Goal: Task Accomplishment & Management: Use online tool/utility

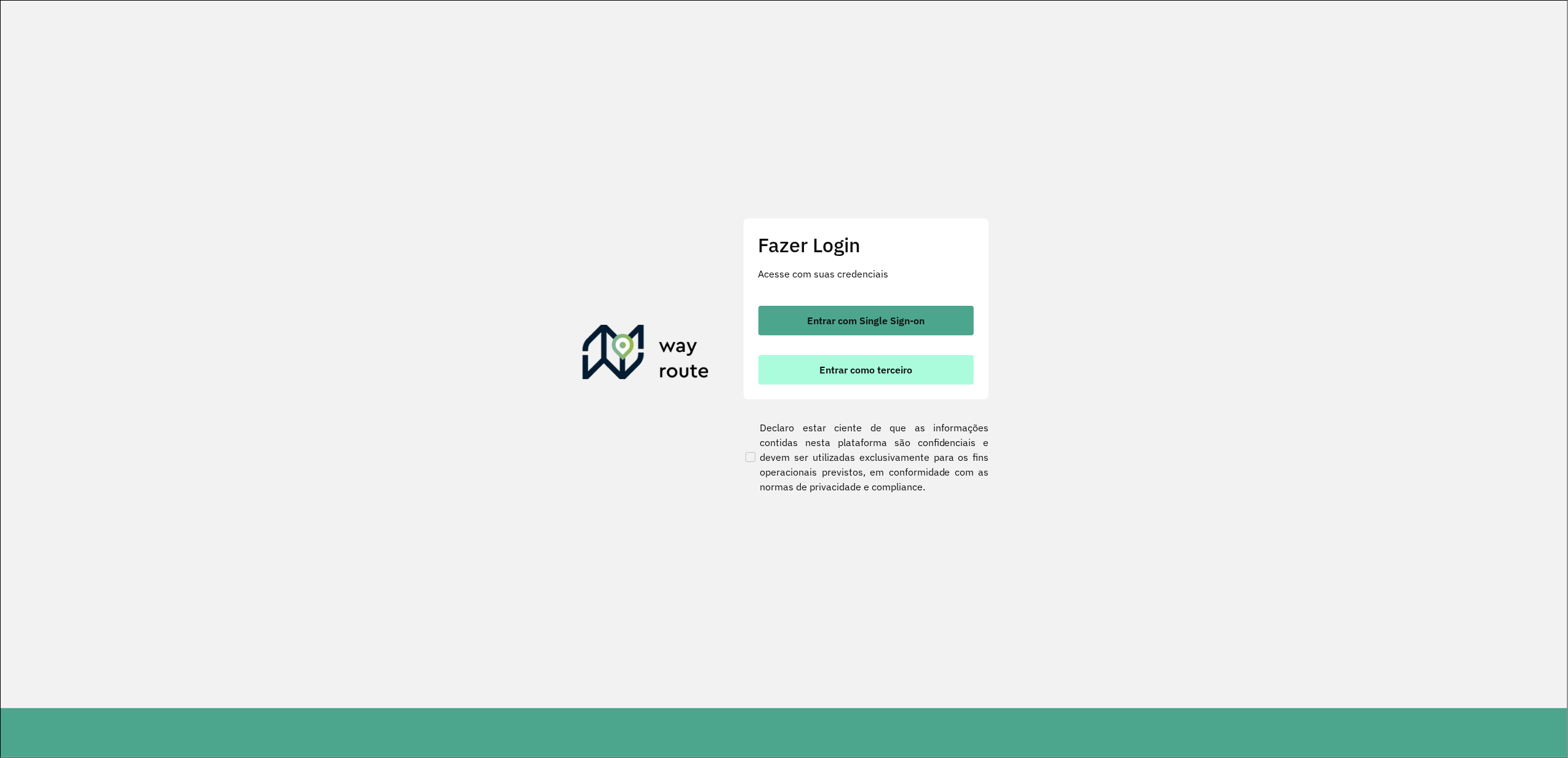
click at [799, 363] on button "Entrar como terceiro" at bounding box center [866, 370] width 215 height 29
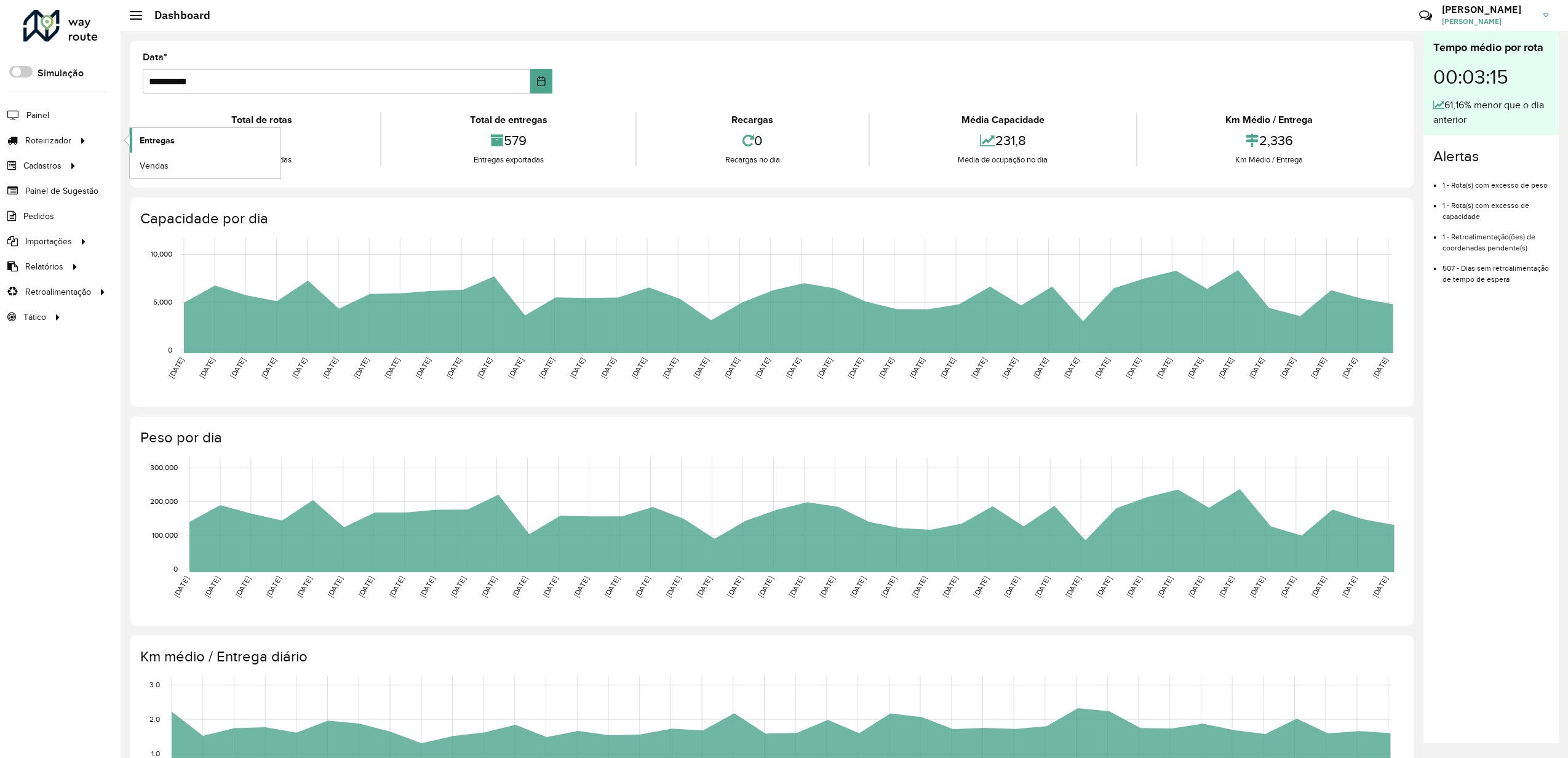
click at [153, 136] on span "Entregas" at bounding box center [157, 141] width 35 height 13
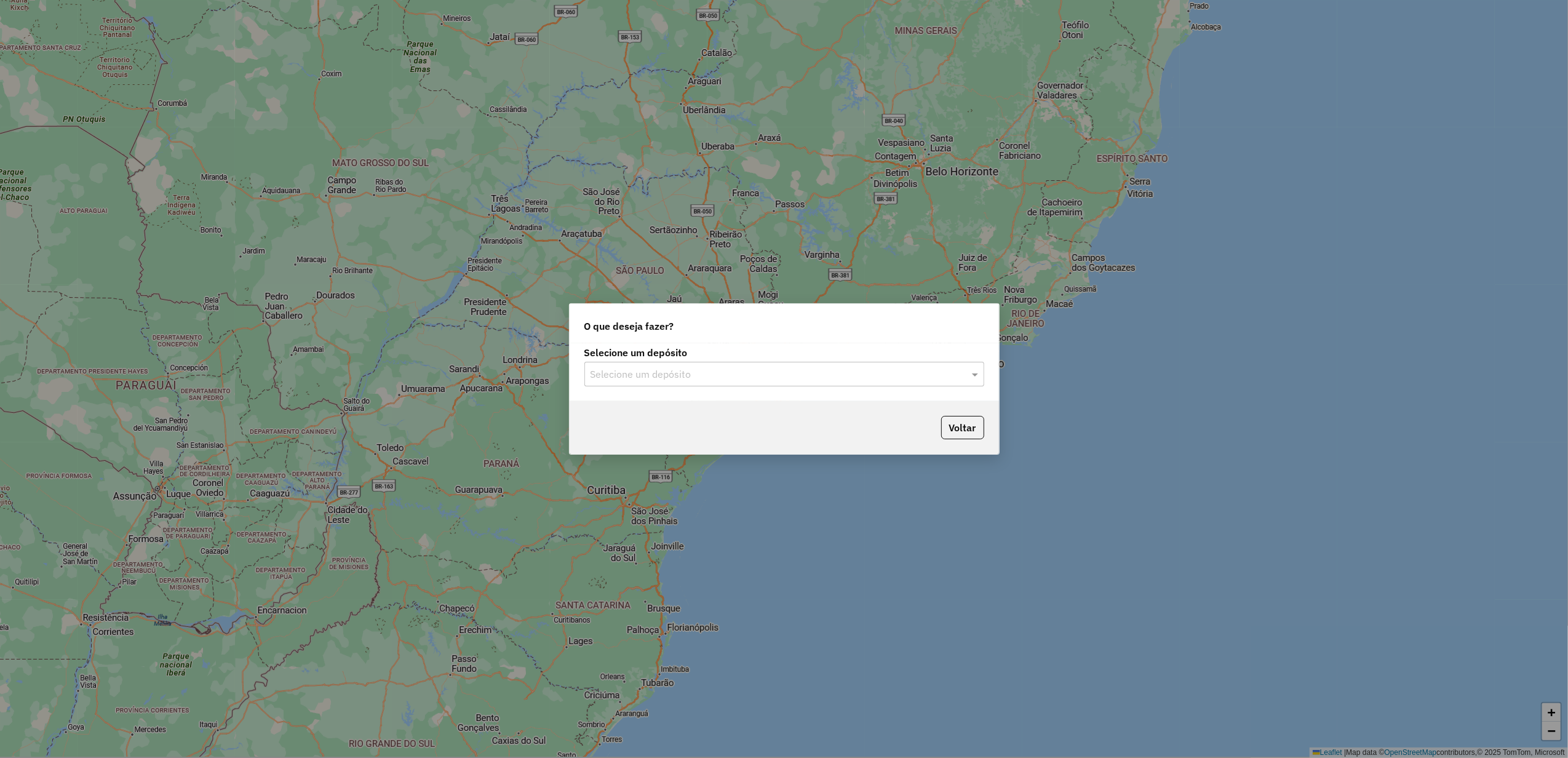
click at [670, 395] on div "Selecione um depósito Selecione um depósito" at bounding box center [784, 372] width 429 height 58
click at [672, 382] on div "Selecione um depósito" at bounding box center [784, 374] width 400 height 24
click at [665, 416] on div "Império" at bounding box center [784, 409] width 398 height 21
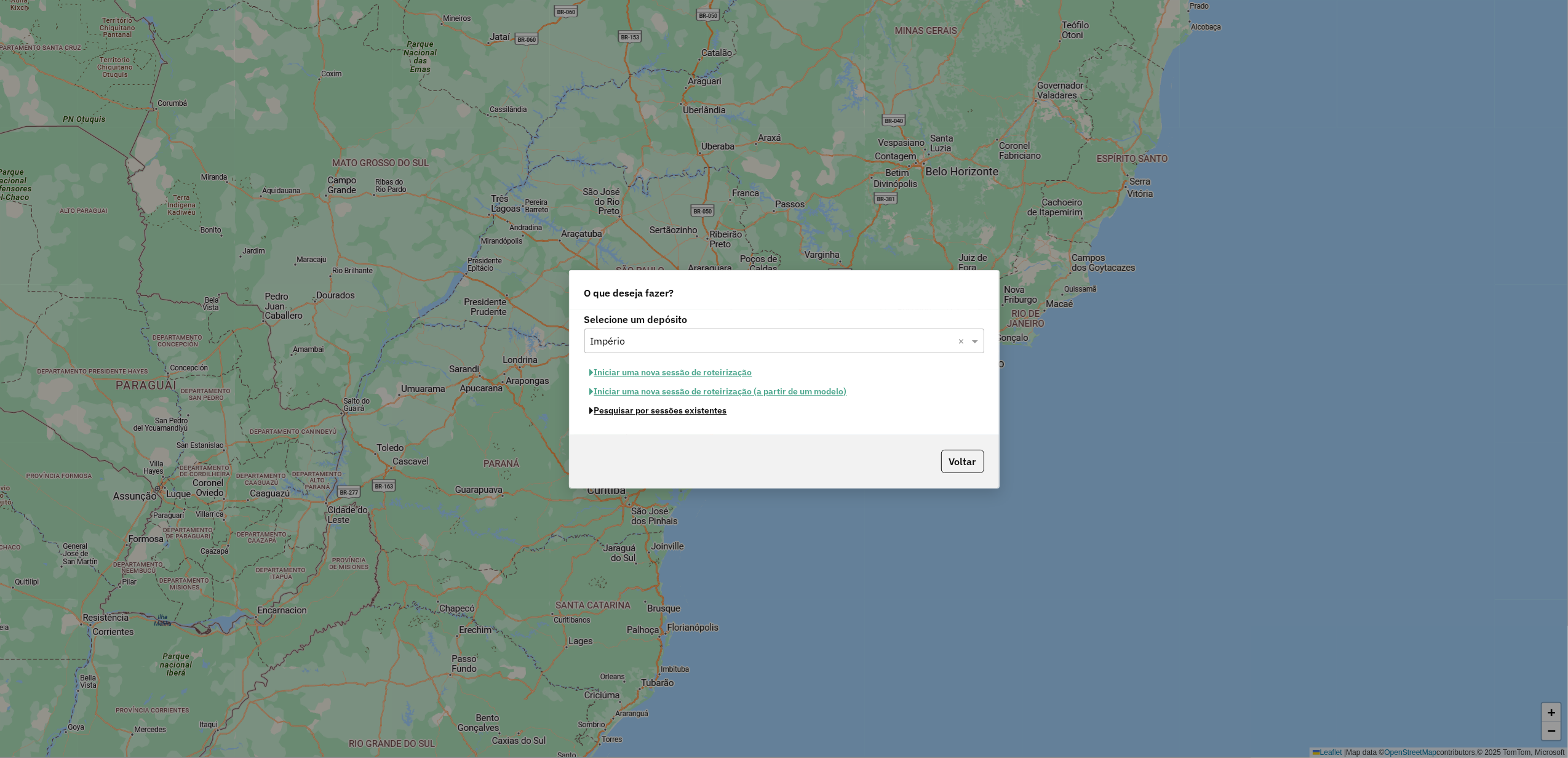
click at [706, 414] on button "Pesquisar por sessões existentes" at bounding box center [658, 411] width 149 height 19
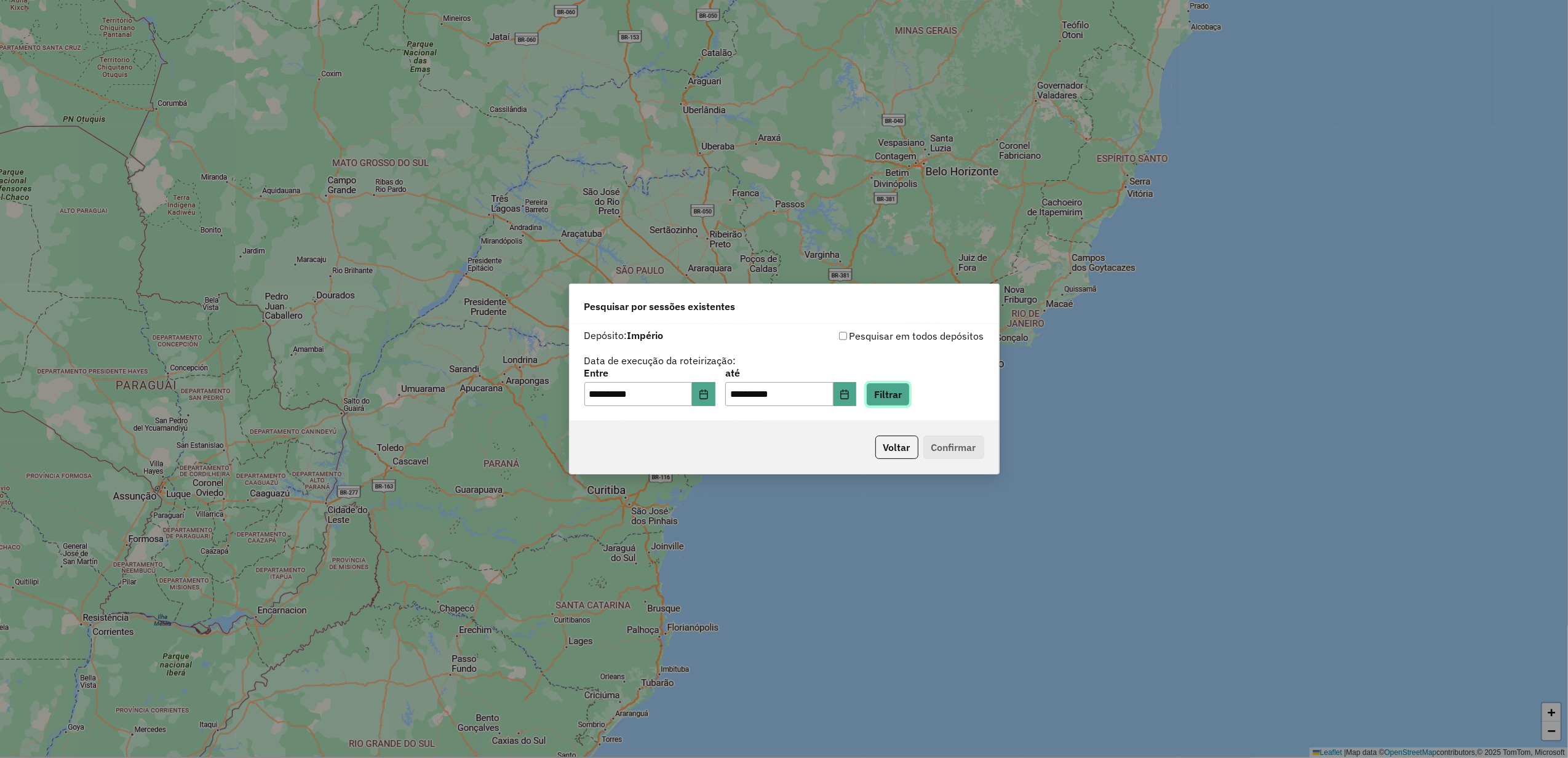
click at [909, 395] on button "Filtrar" at bounding box center [888, 394] width 44 height 24
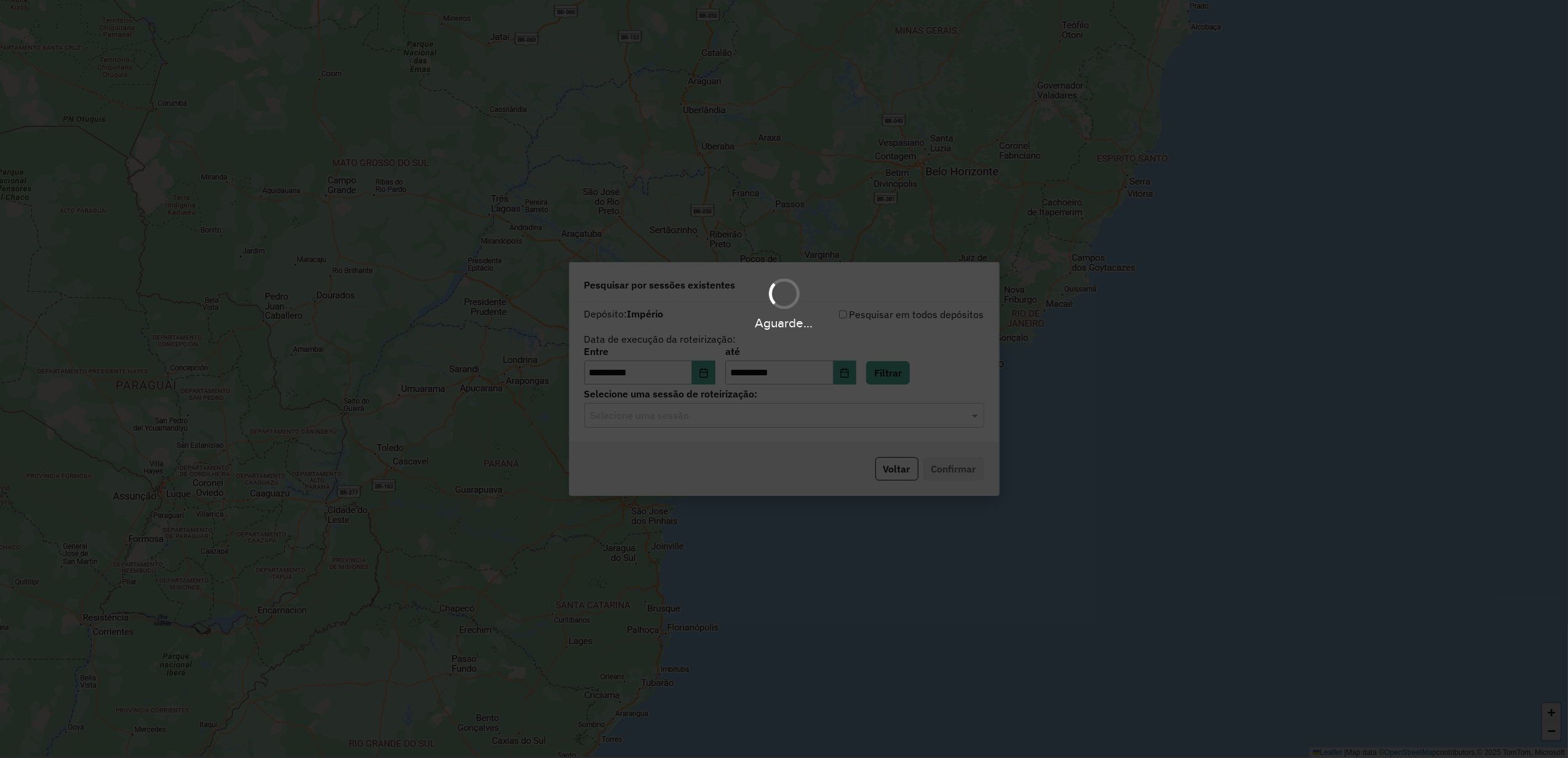
click at [690, 424] on hb-app "**********" at bounding box center [784, 379] width 1568 height 758
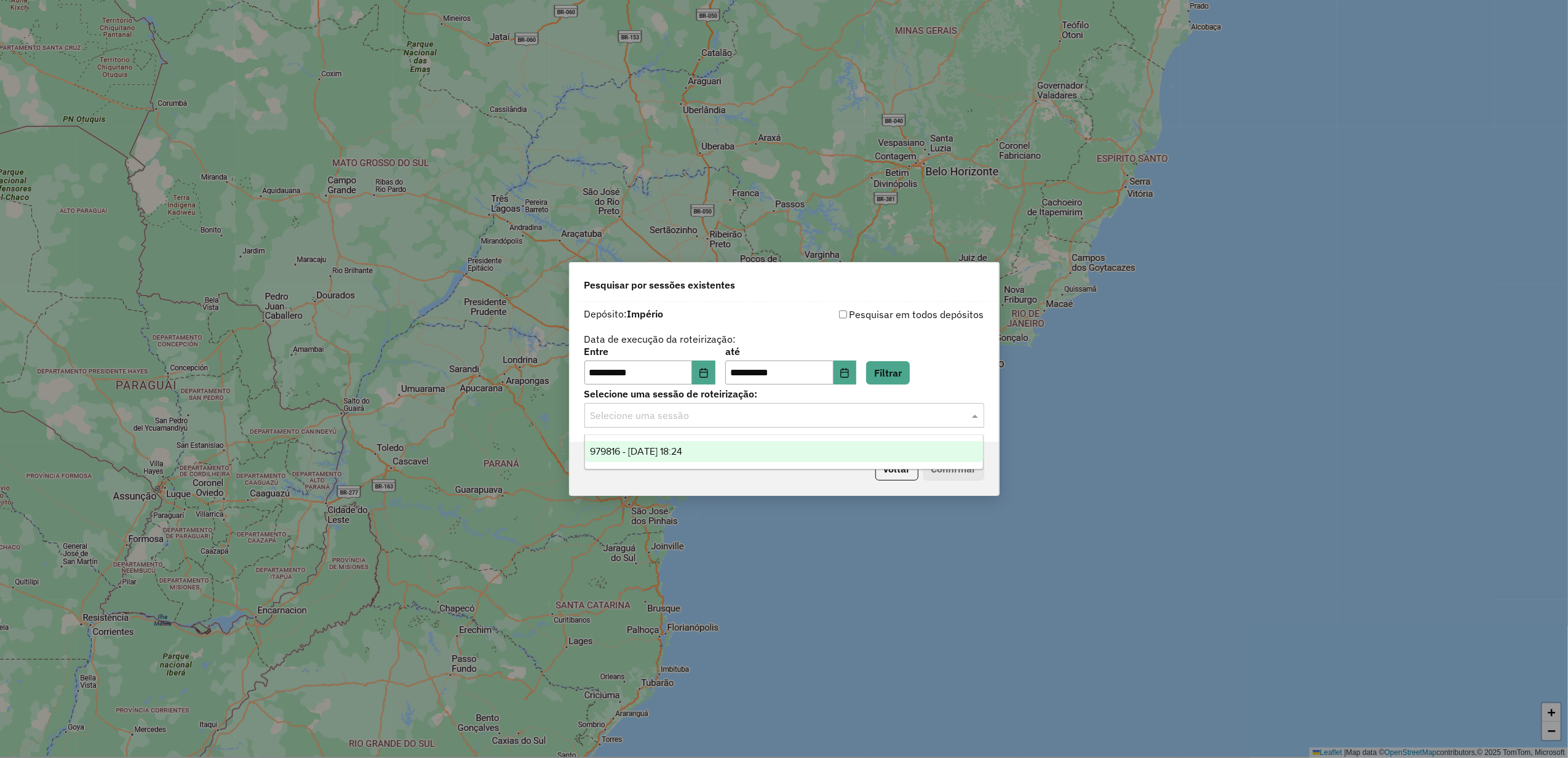
click at [690, 424] on div "Selecione uma sessão" at bounding box center [784, 416] width 400 height 24
click at [673, 441] on div "979816 - 15/08/2025 18:24" at bounding box center [784, 451] width 398 height 21
click at [924, 462] on button "Confirmar" at bounding box center [954, 469] width 61 height 24
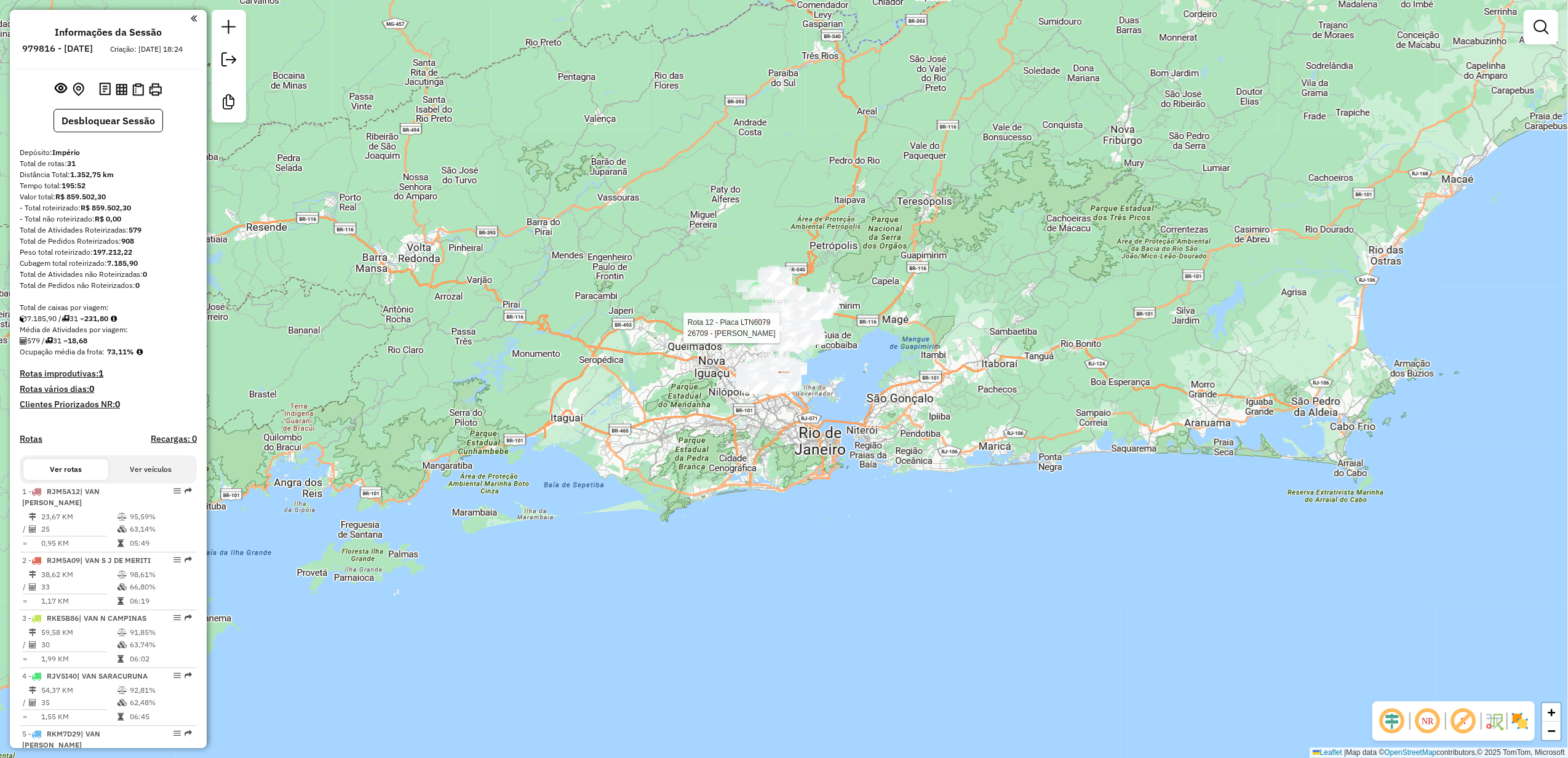
select select "**********"
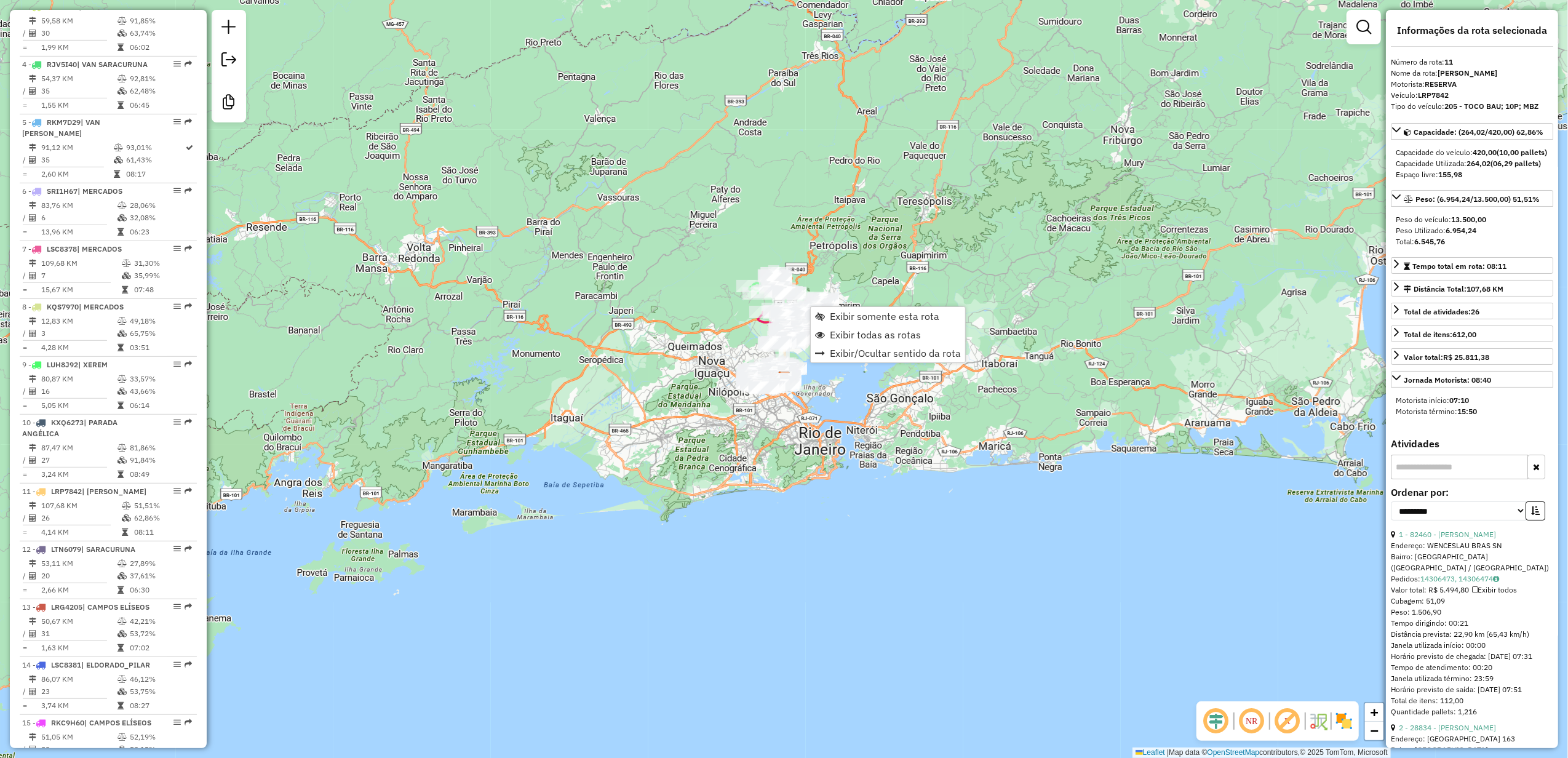
scroll to position [1099, 0]
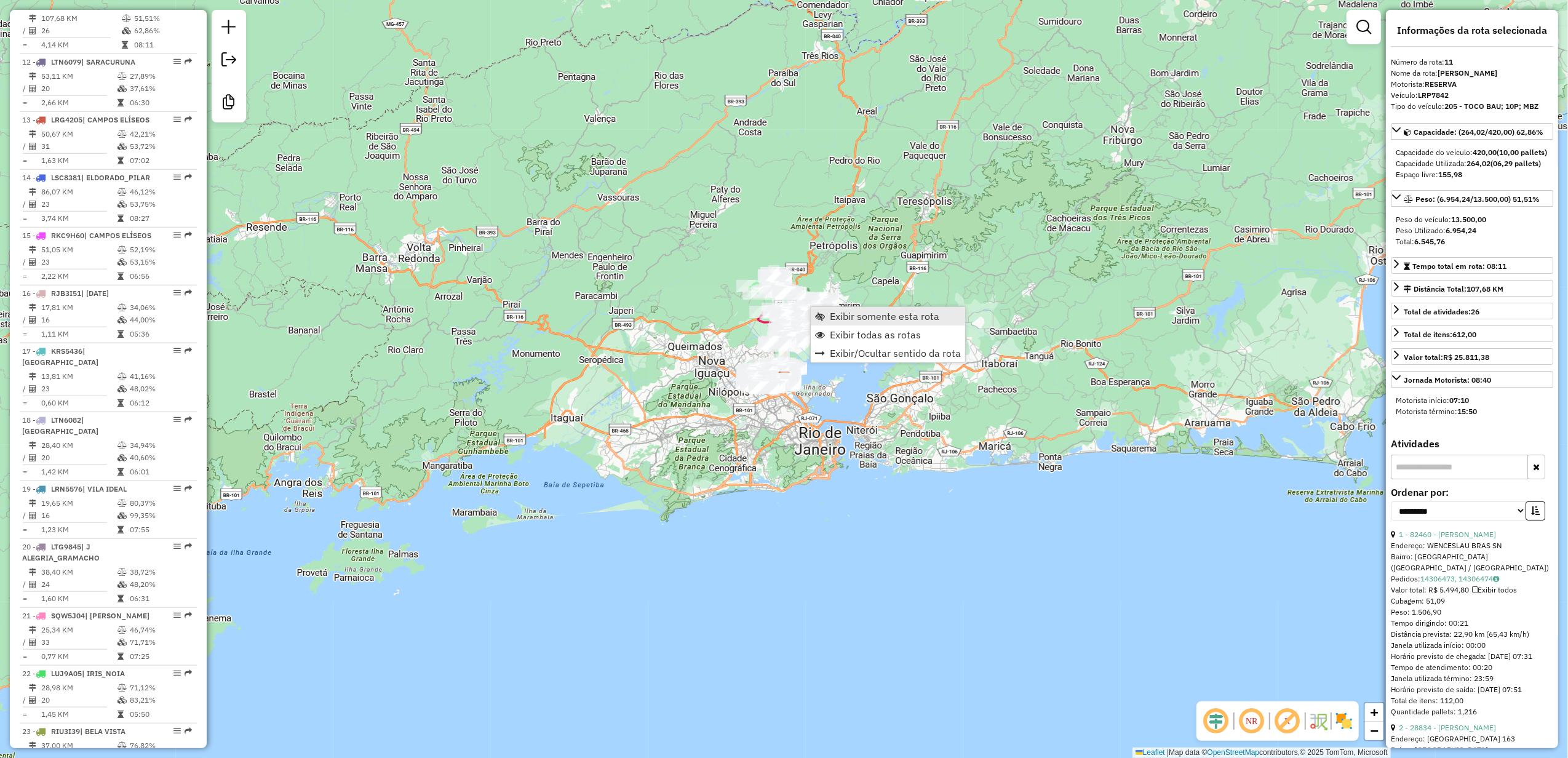
click at [825, 314] on span "Exibir somente esta rota" at bounding box center [820, 317] width 10 height 10
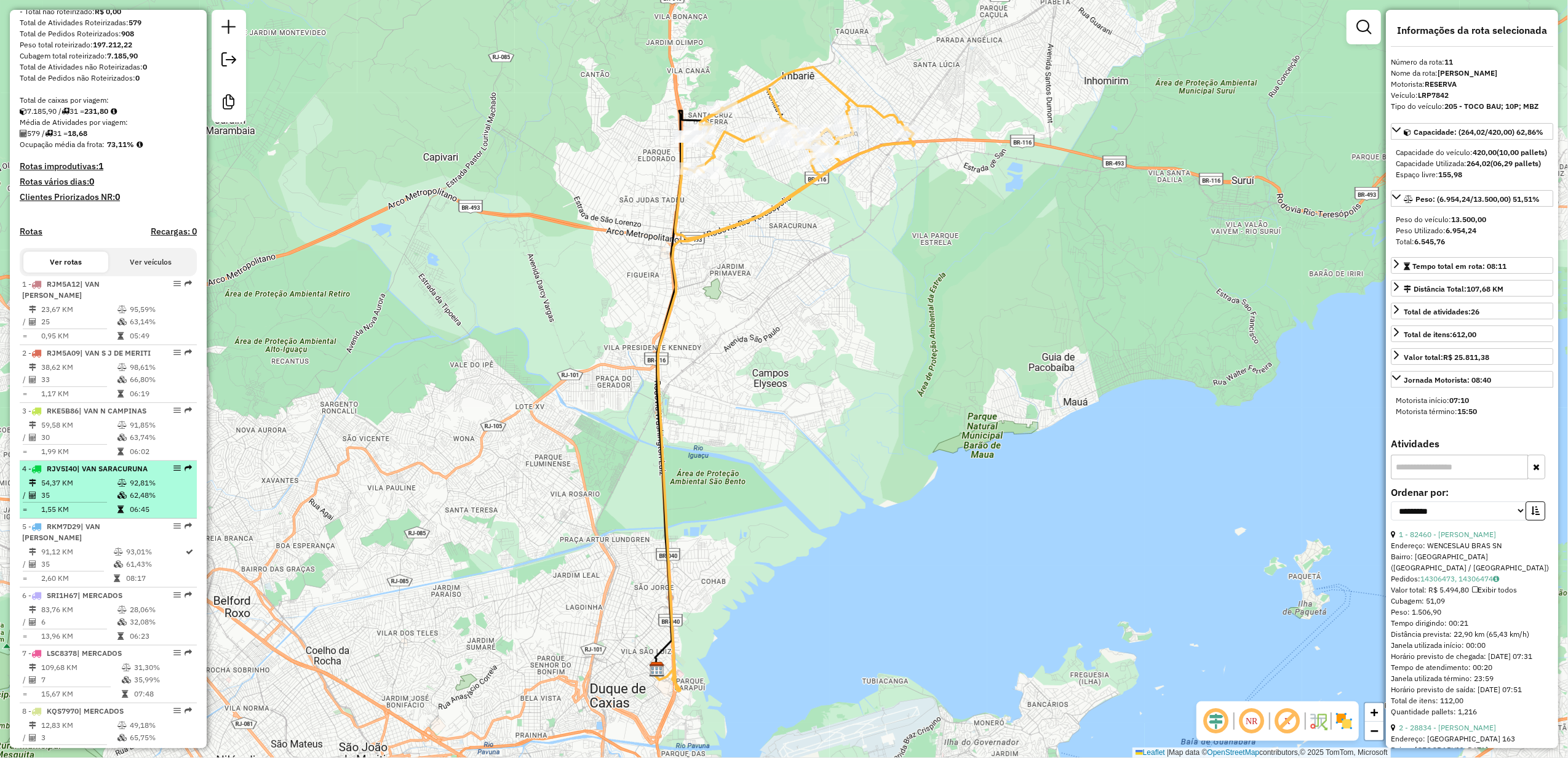
scroll to position [279, 0]
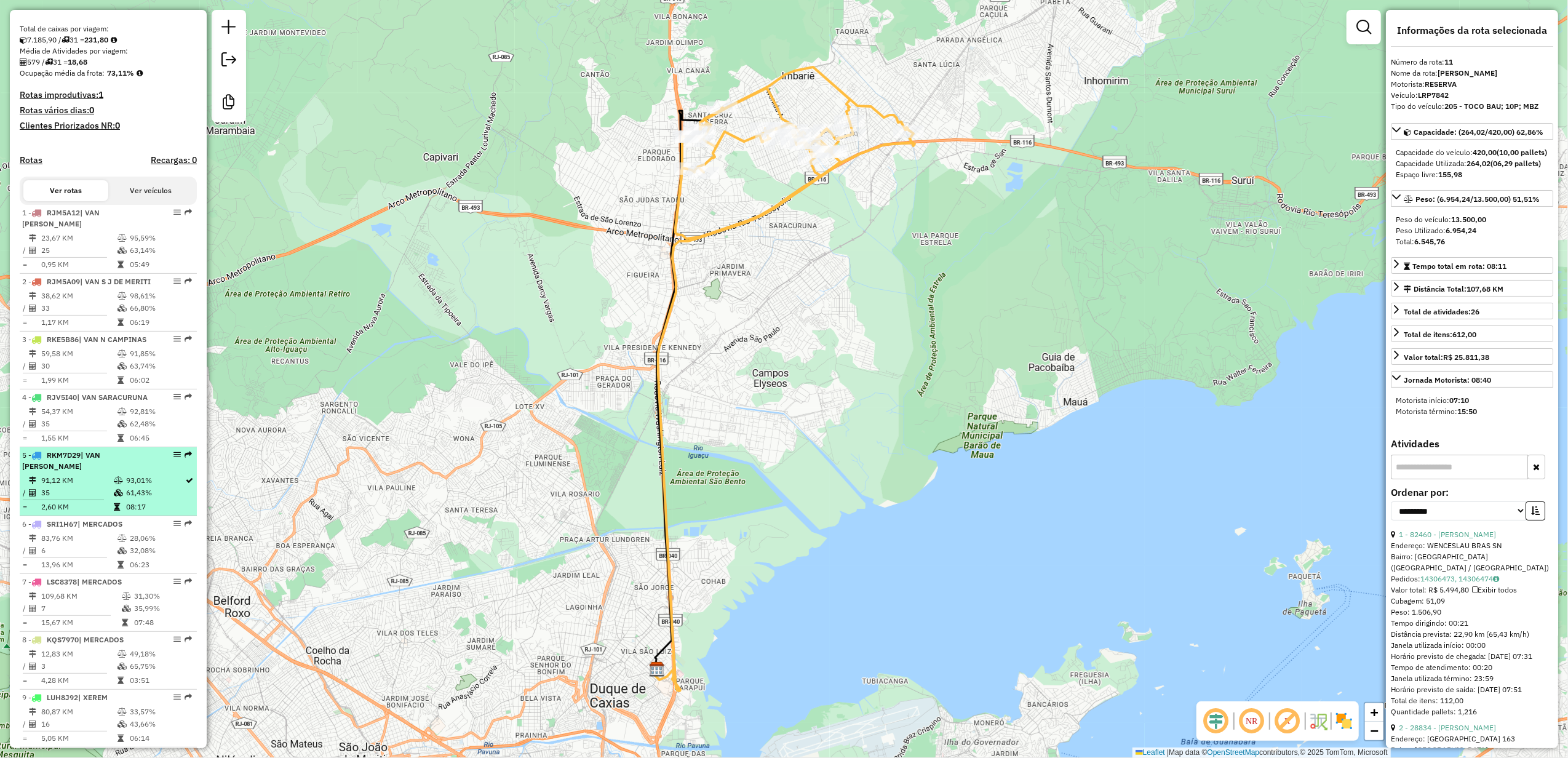
click at [69, 471] on li "5 - RKM7D29 | VAN XEREM 91,12 KM 93,01% / 35 61,43% = 2,60 KM 08:17" at bounding box center [108, 482] width 177 height 69
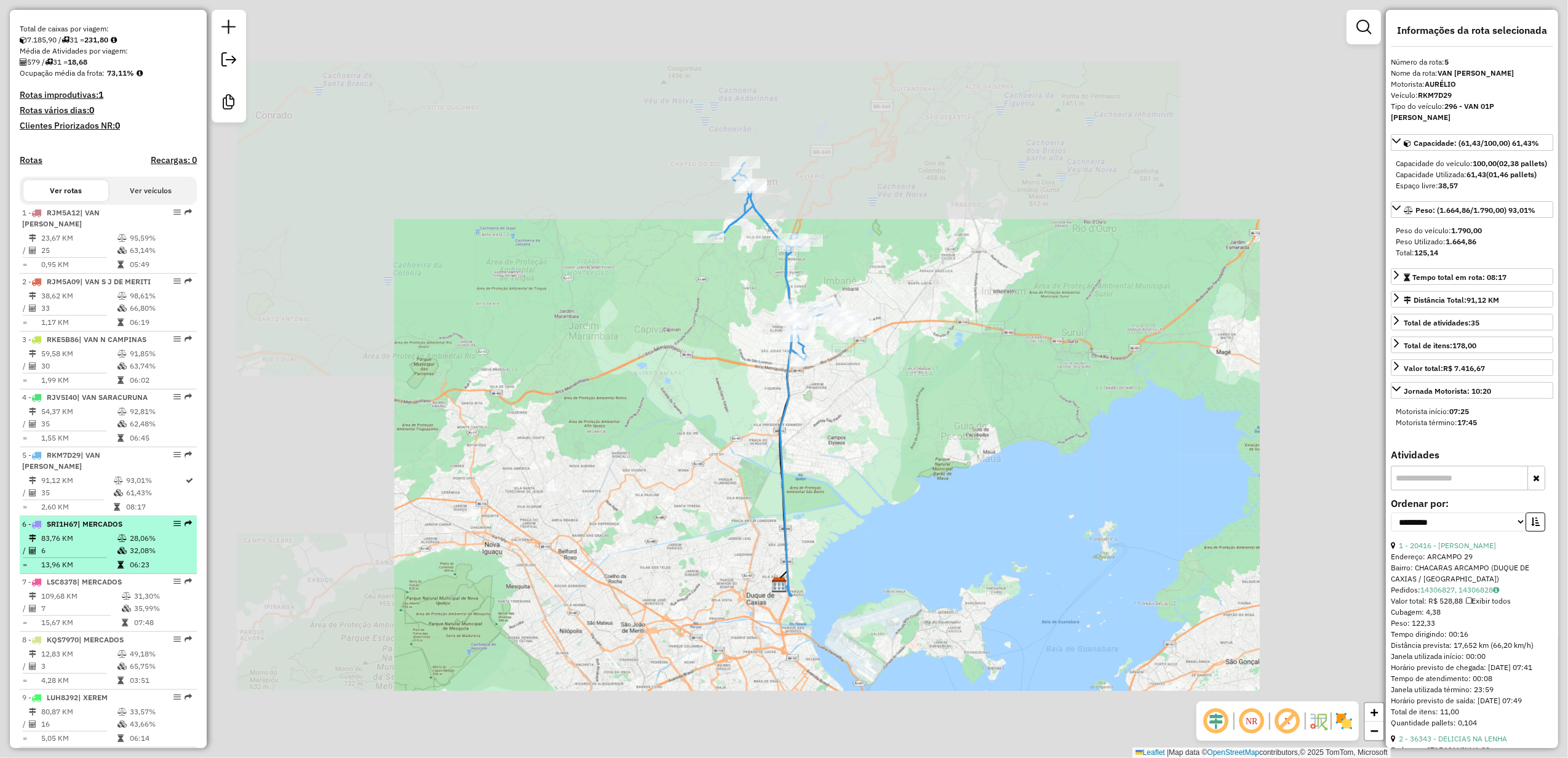
click at [80, 571] on td "13,96 KM" at bounding box center [79, 564] width 76 height 12
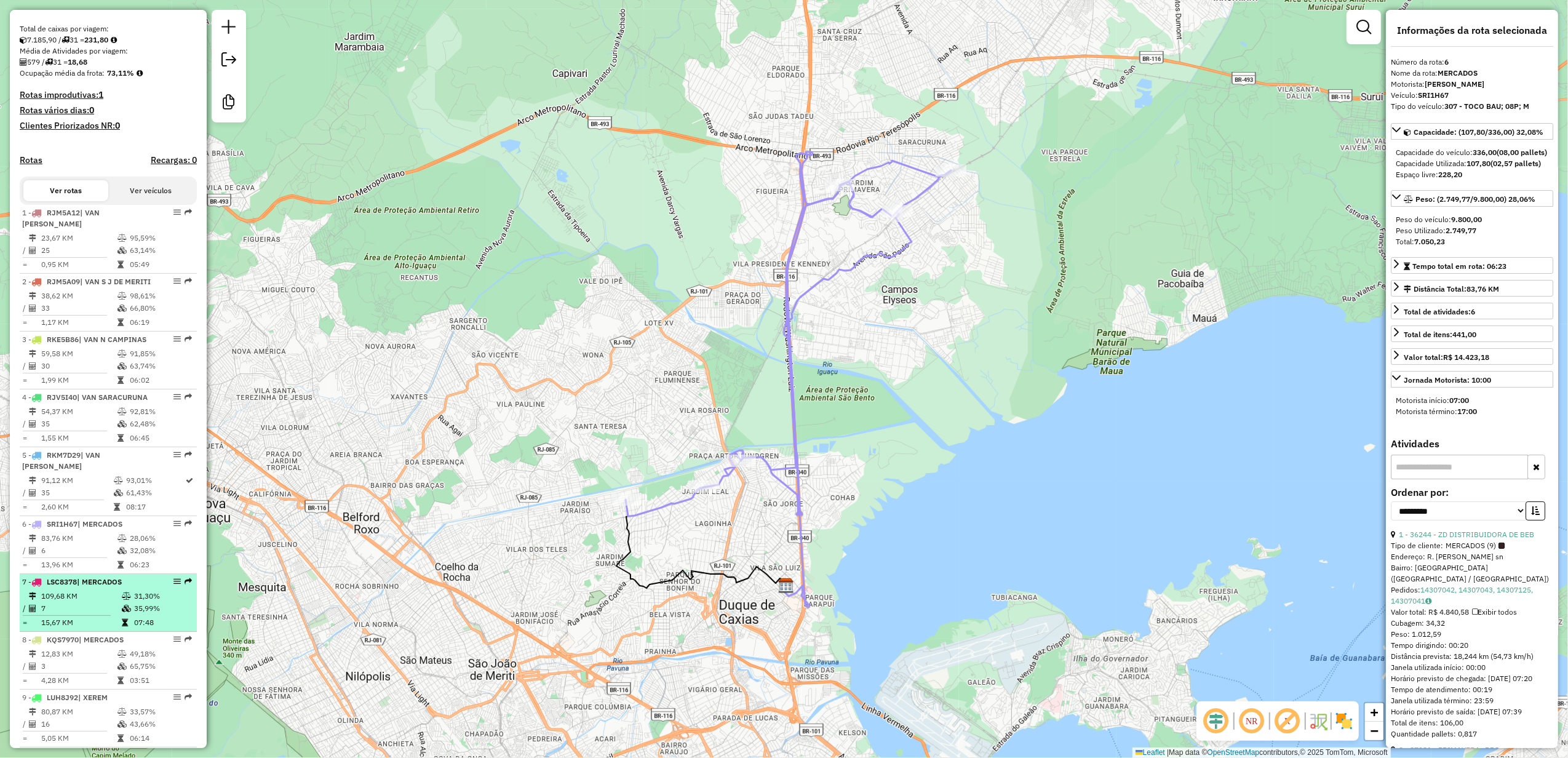
click at [84, 586] on span "| MERCADOS" at bounding box center [99, 581] width 45 height 9
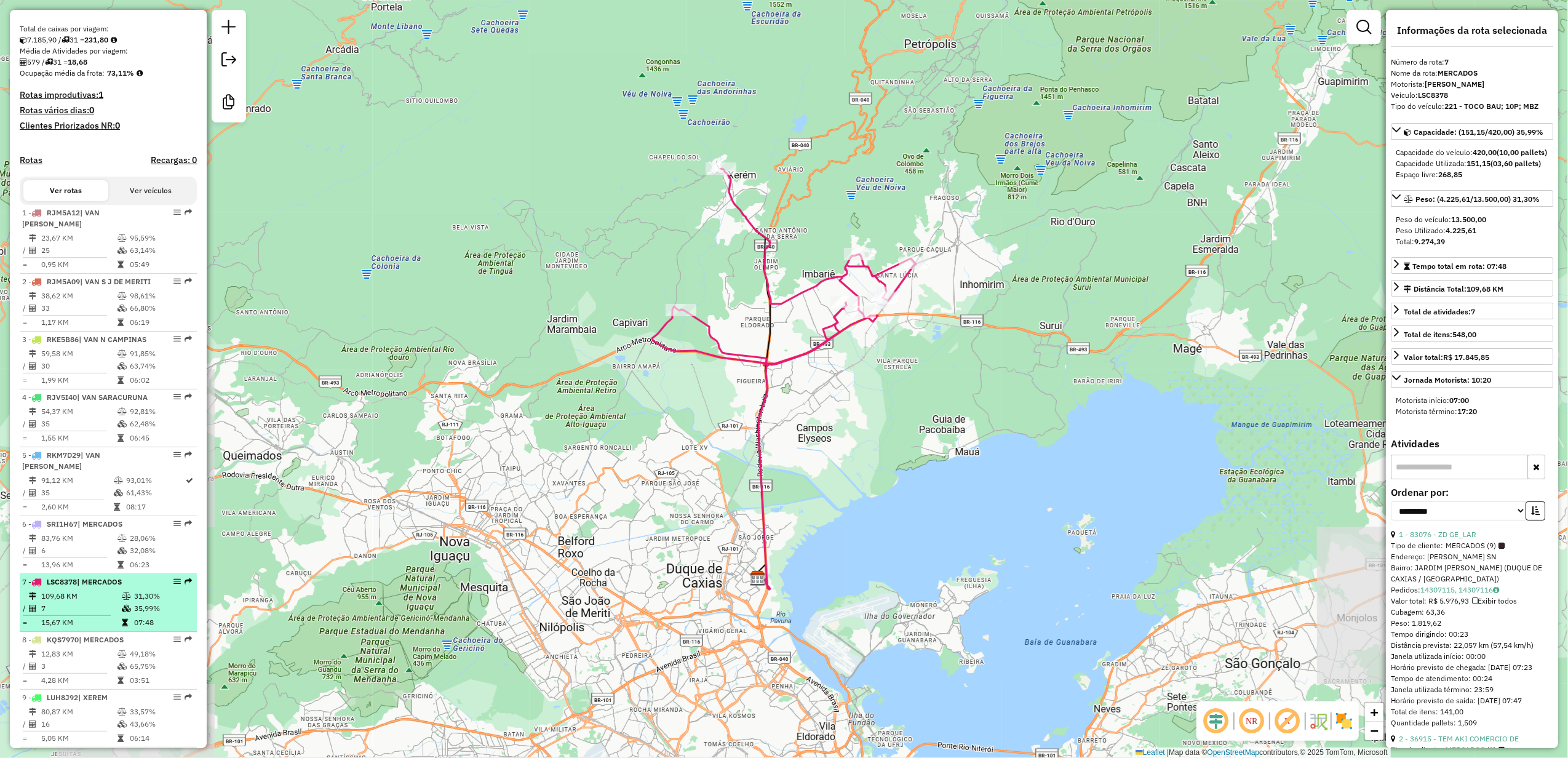
scroll to position [443, 0]
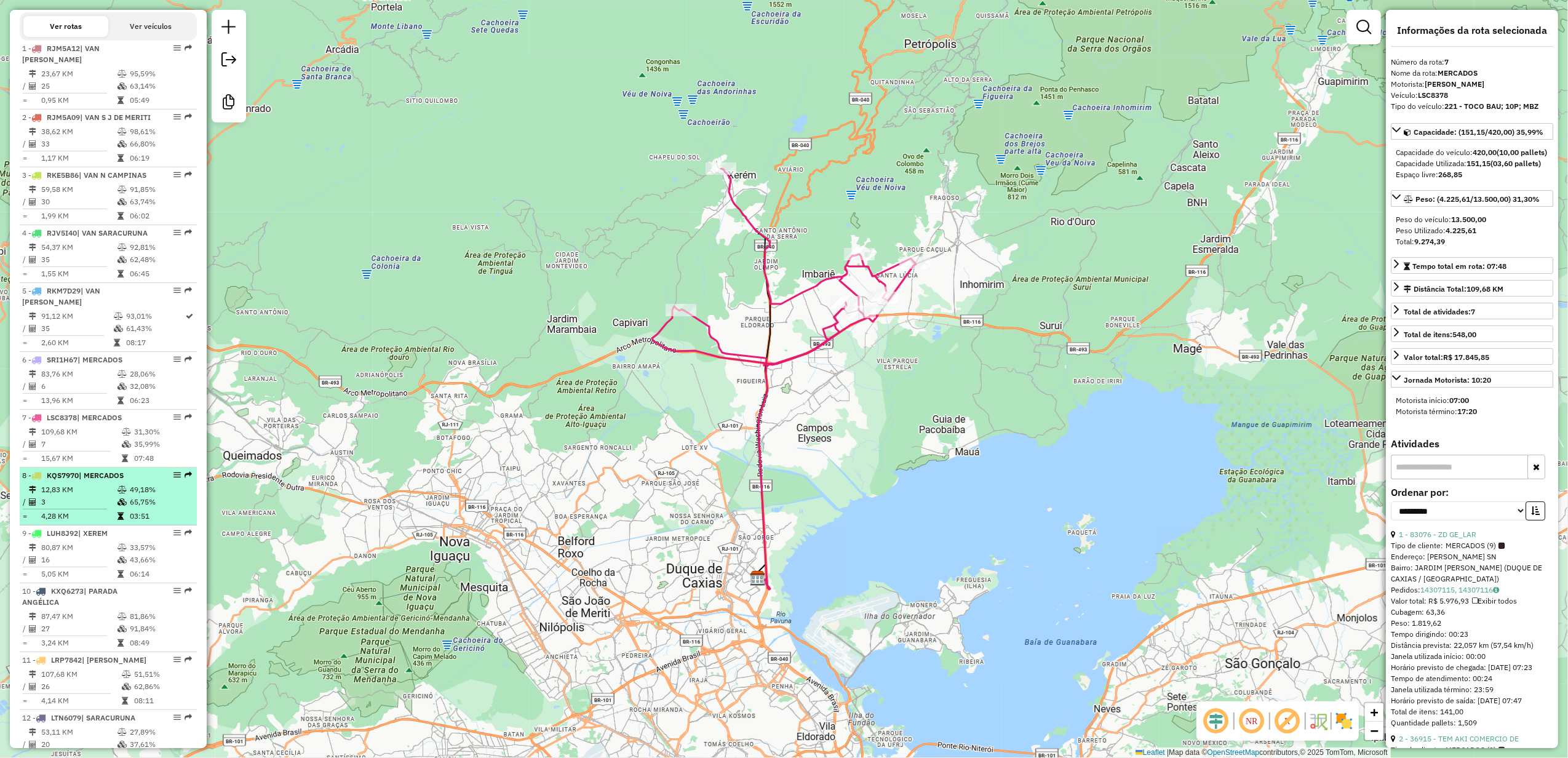
click at [94, 496] on td "12,83 KM" at bounding box center [79, 490] width 76 height 12
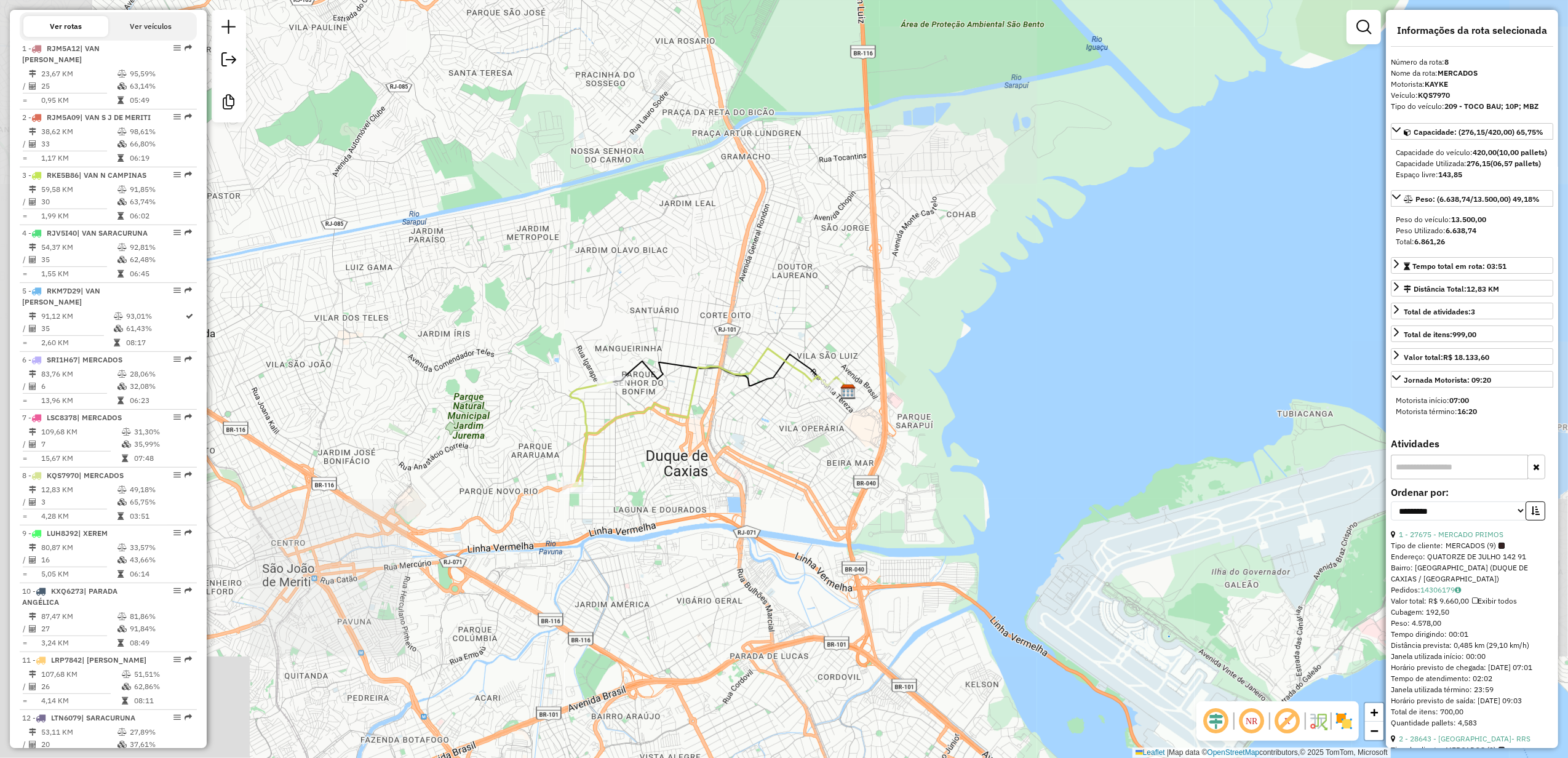
drag, startPoint x: 586, startPoint y: 489, endPoint x: 642, endPoint y: 456, distance: 65.0
click at [642, 456] on div "Janela de atendimento Grade de atendimento Capacidade Transportadoras Veículos …" at bounding box center [784, 379] width 1568 height 758
